Goal: Task Accomplishment & Management: Use online tool/utility

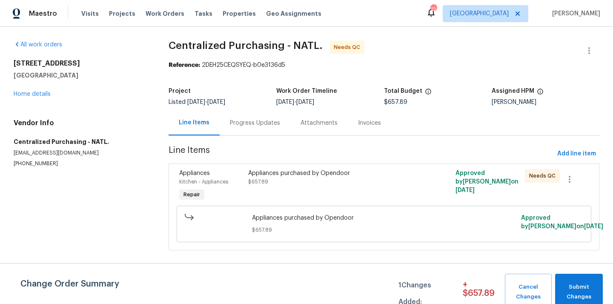
click at [334, 180] on div "Appliances purchased by Opendoor $657.89" at bounding box center [332, 177] width 168 height 17
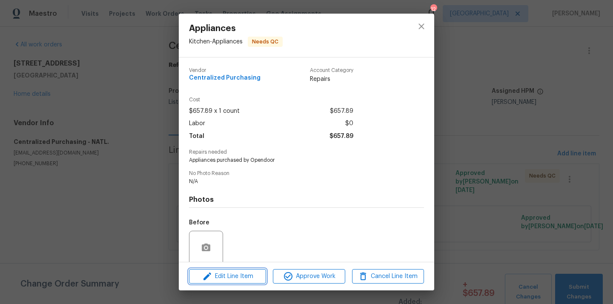
click at [244, 280] on span "Edit Line Item" at bounding box center [228, 276] width 72 height 11
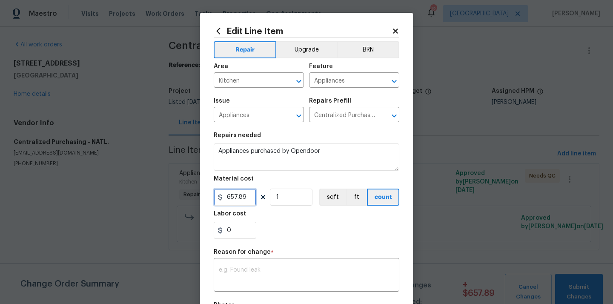
drag, startPoint x: 245, startPoint y: 202, endPoint x: 195, endPoint y: 199, distance: 50.8
click at [196, 199] on div "Edit Line Item Repair Upgrade BRN Area Kitchen ​ Feature Appliances ​ Issue App…" at bounding box center [306, 152] width 613 height 304
type input "665.04"
click at [242, 267] on div "x ​" at bounding box center [307, 276] width 186 height 32
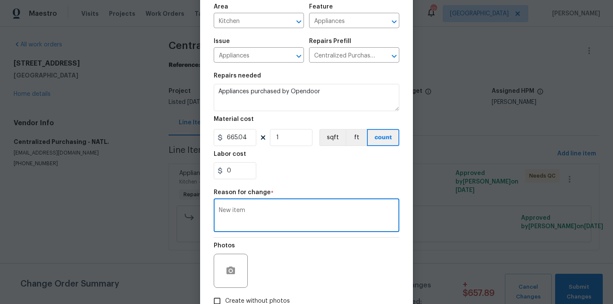
scroll to position [116, 0]
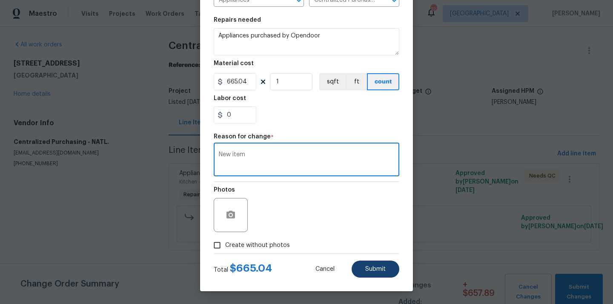
type textarea "New item"
click at [379, 274] on button "Submit" at bounding box center [376, 269] width 48 height 17
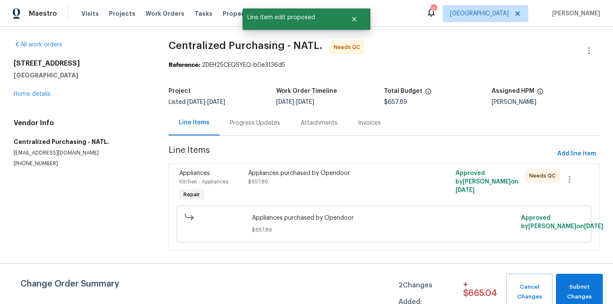
scroll to position [0, 0]
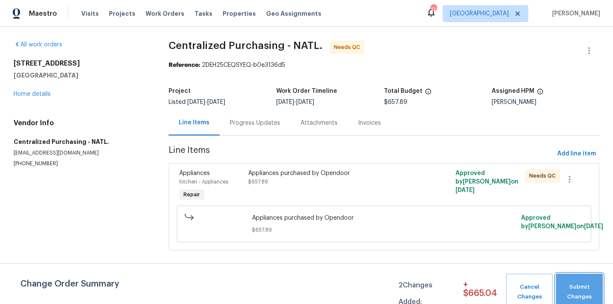
click at [578, 287] on span "Submit Changes" at bounding box center [580, 292] width 38 height 20
